Goal: Information Seeking & Learning: Learn about a topic

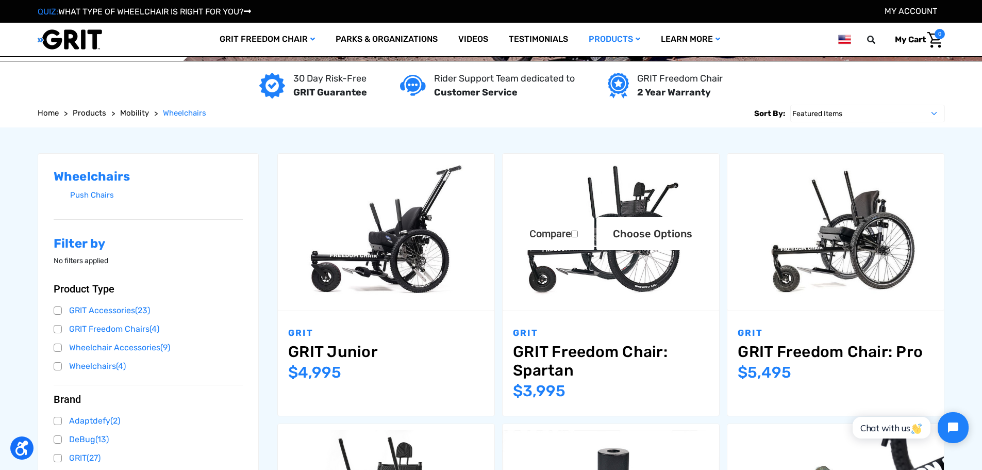
click at [567, 274] on img "GRIT Freedom Chair: Spartan,$3,995.00\a" at bounding box center [611, 232] width 216 height 144
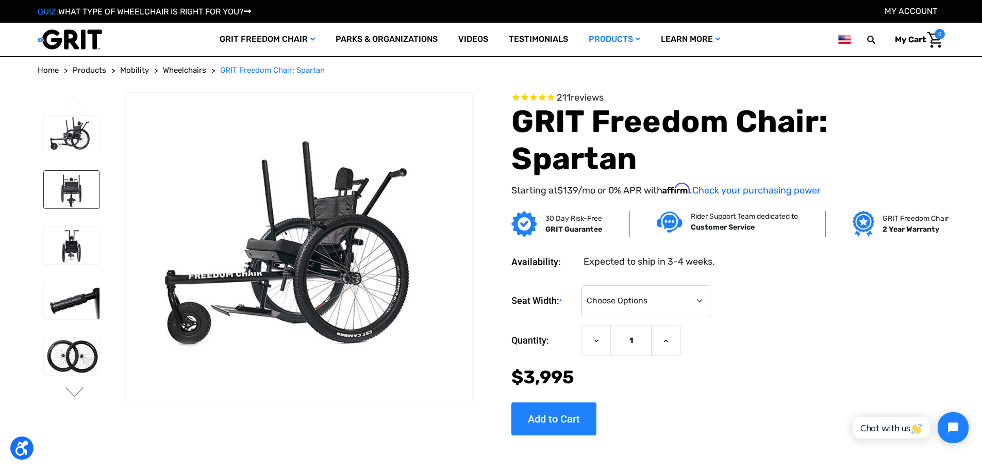
click at [65, 174] on img at bounding box center [72, 190] width 56 height 38
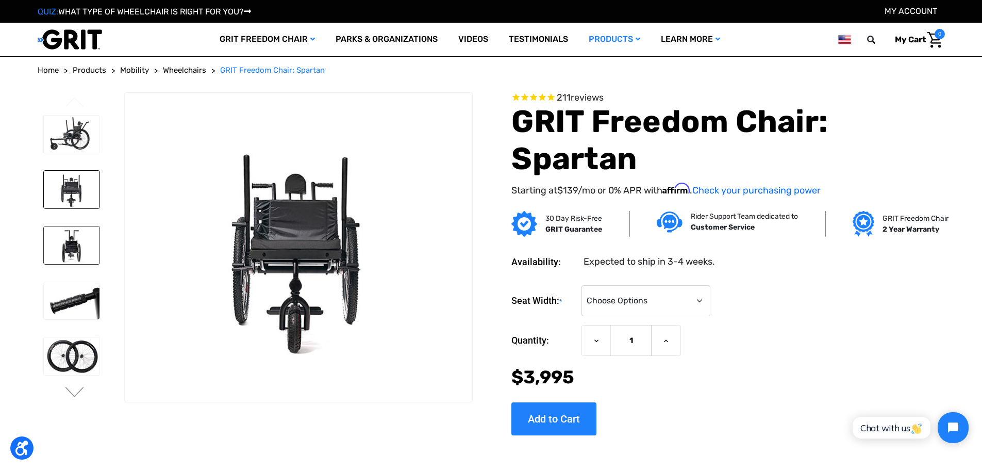
click at [68, 229] on img at bounding box center [72, 245] width 56 height 38
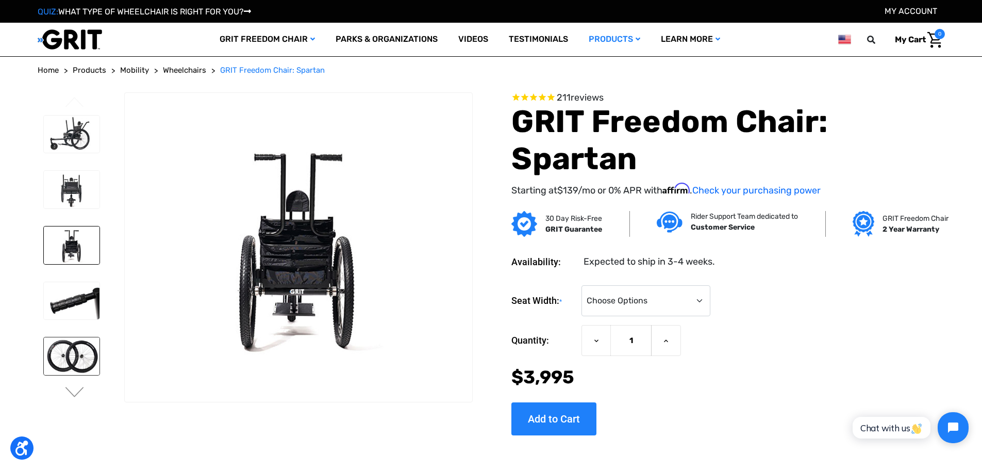
click at [65, 340] on img at bounding box center [72, 356] width 56 height 38
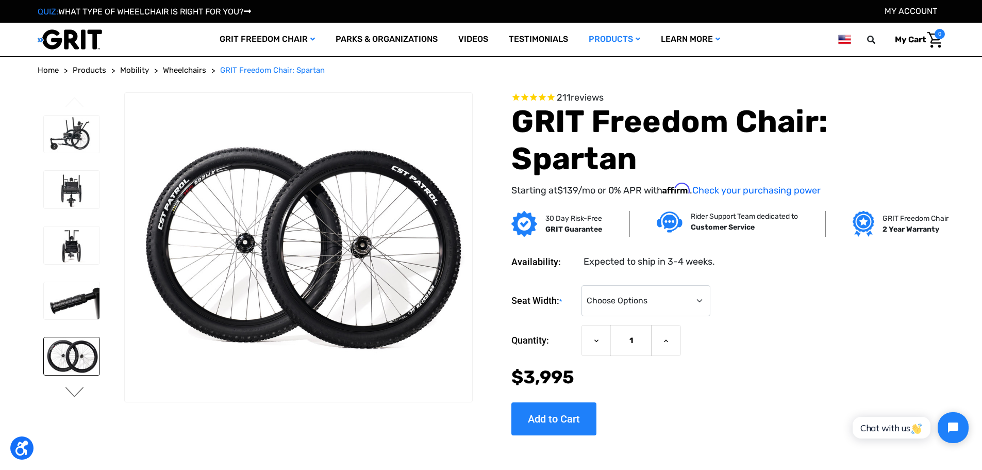
click at [71, 392] on button "Next" at bounding box center [75, 393] width 22 height 12
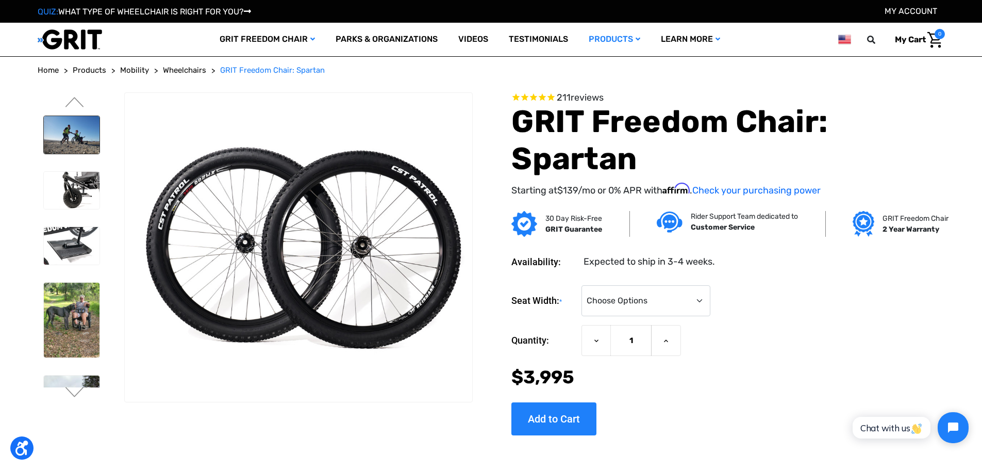
click at [77, 129] on img at bounding box center [72, 135] width 56 height 38
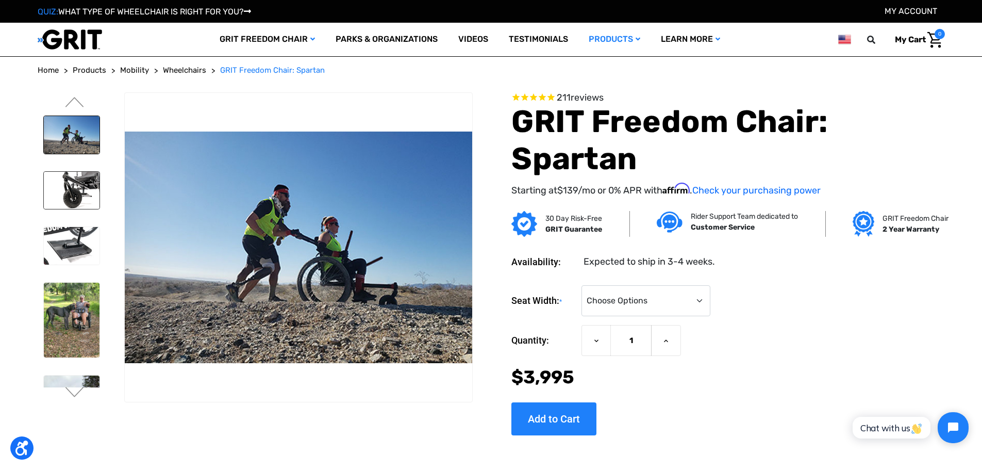
click at [84, 188] on img at bounding box center [72, 191] width 56 height 38
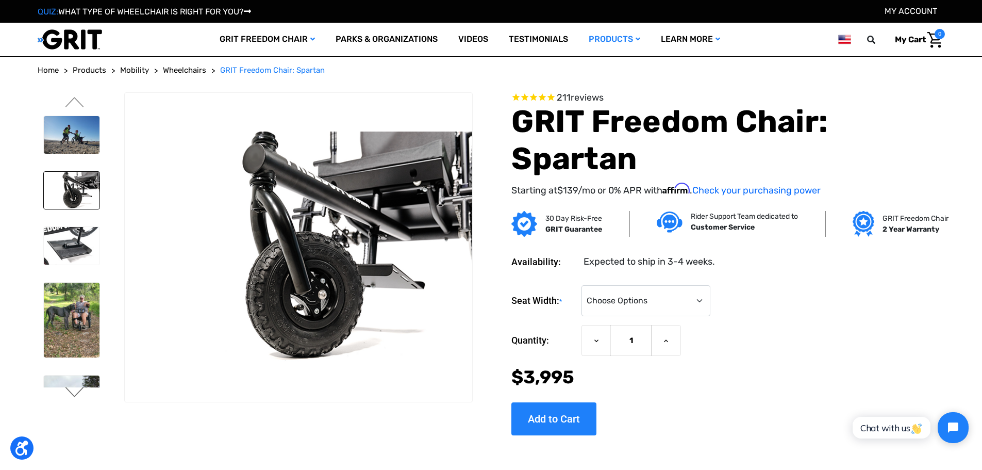
click at [74, 392] on button "Next" at bounding box center [75, 393] width 22 height 12
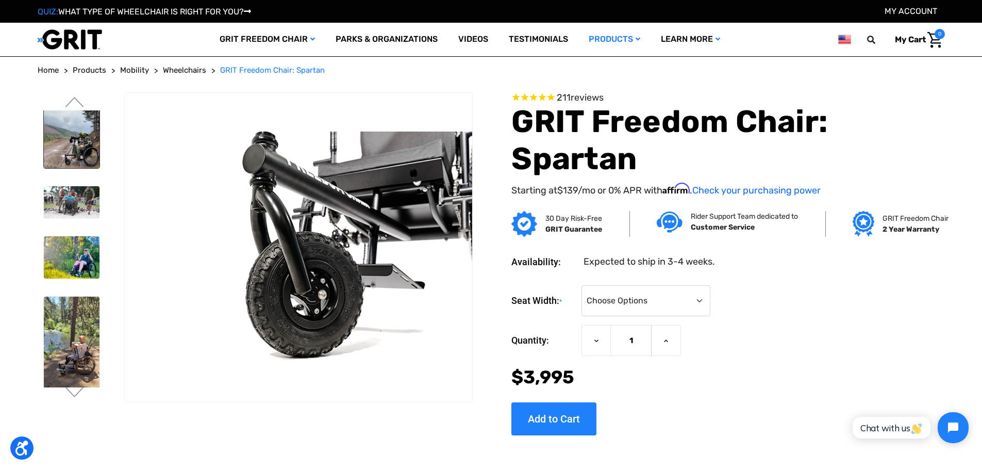
click at [76, 156] on img at bounding box center [72, 133] width 56 height 70
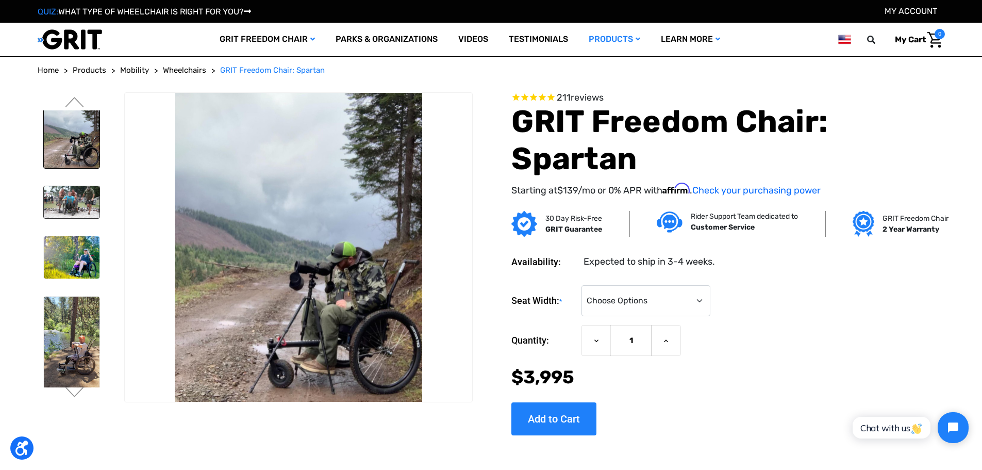
click at [80, 204] on img at bounding box center [72, 202] width 56 height 32
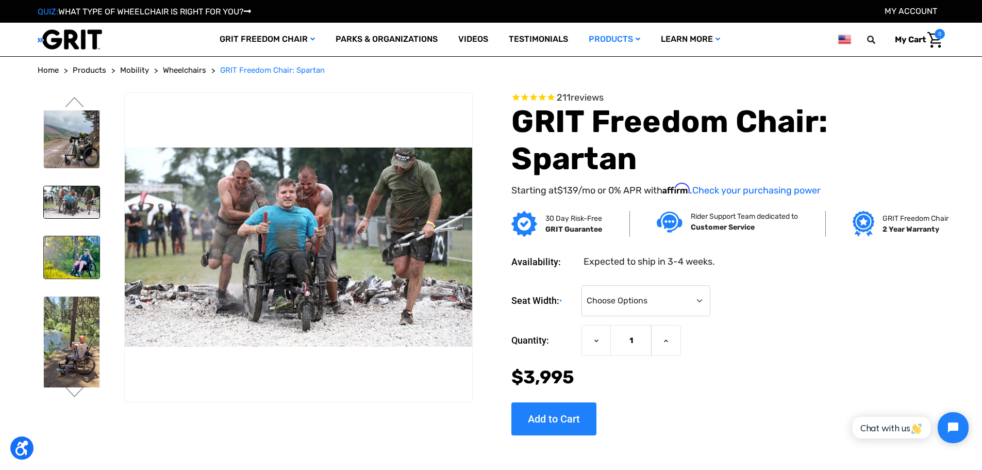
click at [71, 265] on img at bounding box center [72, 257] width 56 height 42
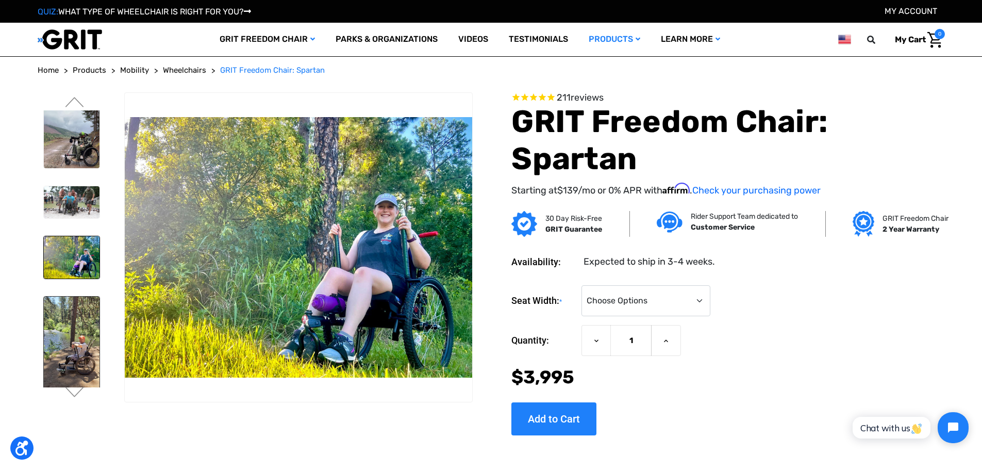
click at [79, 326] on img at bounding box center [72, 353] width 56 height 115
